Goal: Task Accomplishment & Management: Use online tool/utility

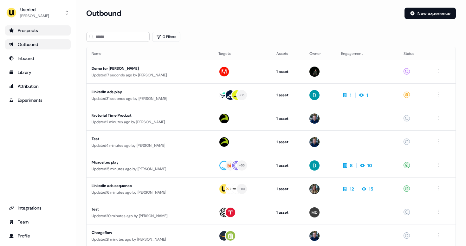
click at [35, 31] on div "Prospects" at bounding box center [38, 30] width 58 height 6
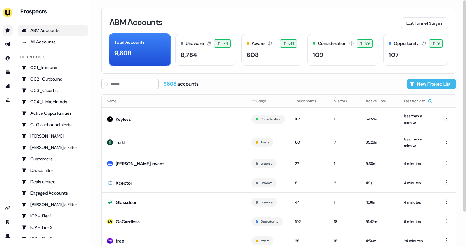
click at [428, 83] on button "New Filtered List" at bounding box center [431, 84] width 49 height 10
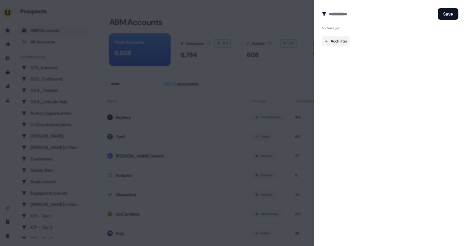
click at [343, 42] on body "For the best experience switch devices to a bigger screen. Go to [DOMAIN_NAME] …" at bounding box center [233, 123] width 466 height 246
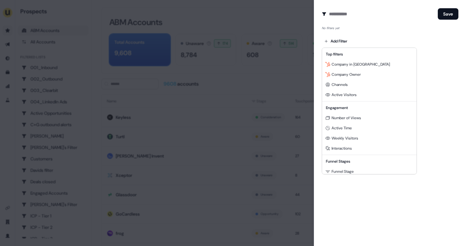
click at [243, 15] on div at bounding box center [233, 123] width 466 height 246
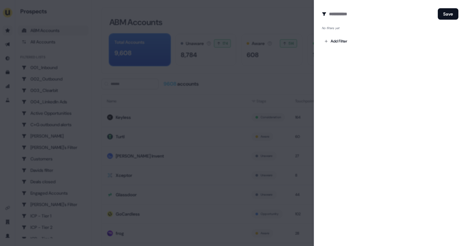
click at [227, 42] on div at bounding box center [233, 123] width 466 height 246
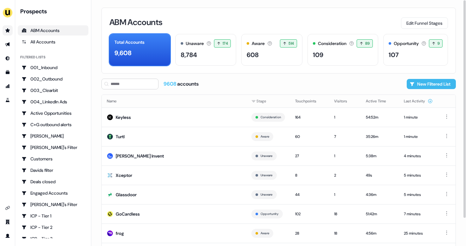
click at [414, 85] on button "New Filtered List" at bounding box center [431, 84] width 49 height 10
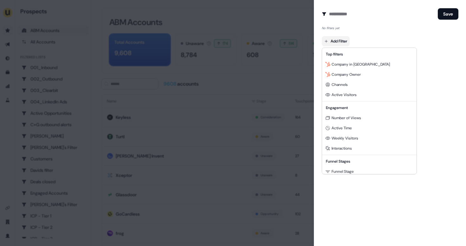
click at [340, 41] on body "For the best experience switch devices to a bigger screen. Go to [DOMAIN_NAME] …" at bounding box center [233, 123] width 466 height 246
